Goal: Task Accomplishment & Management: Manage account settings

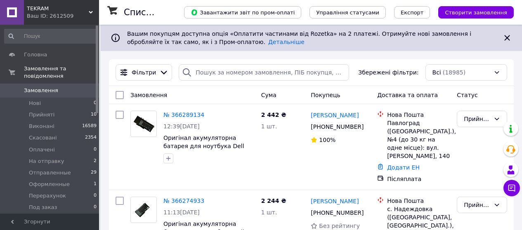
click at [31, 87] on span "Замовлення" at bounding box center [41, 90] width 34 height 7
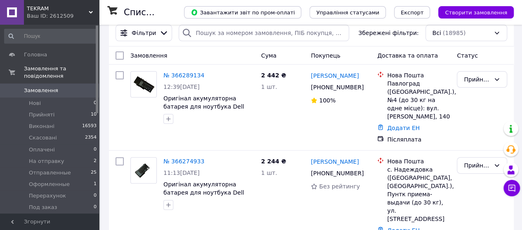
scroll to position [41, 0]
